Goal: Navigation & Orientation: Find specific page/section

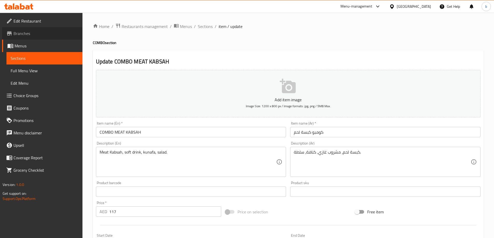
click at [54, 34] on span "Branches" at bounding box center [45, 33] width 65 height 6
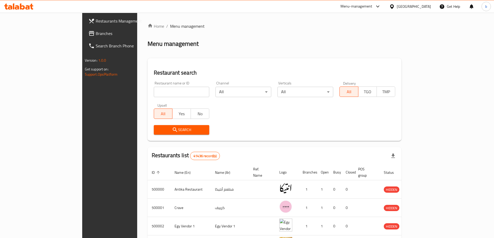
click at [428, 4] on div "Egypt" at bounding box center [414, 7] width 34 height 6
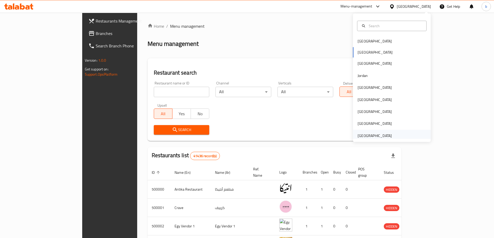
click at [394, 134] on div "[GEOGRAPHIC_DATA]" at bounding box center [392, 136] width 78 height 12
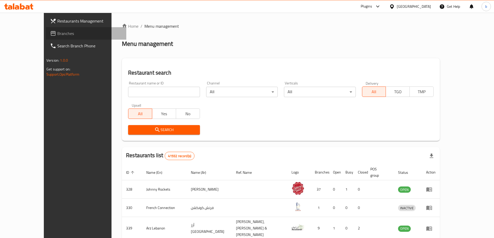
click at [50, 34] on icon at bounding box center [53, 33] width 6 height 6
